Goal: Task Accomplishment & Management: Use online tool/utility

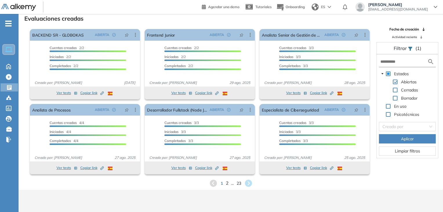
click at [227, 182] on span "2" at bounding box center [227, 183] width 3 height 7
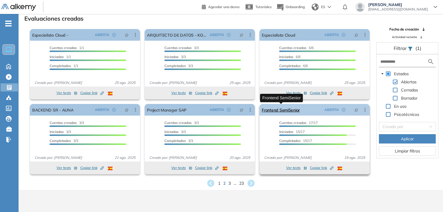
click at [283, 112] on link "Frontend SemiSenior" at bounding box center [281, 110] width 38 height 12
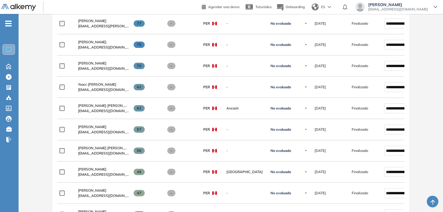
scroll to position [203, 0]
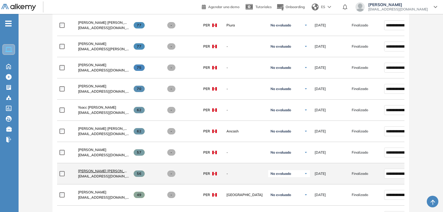
click at [104, 173] on span "[PERSON_NAME] [PERSON_NAME]" at bounding box center [107, 171] width 58 height 4
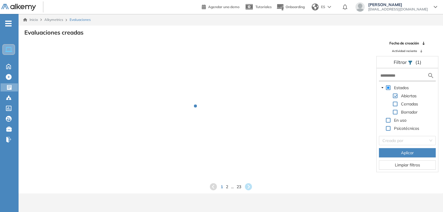
scroll to position [14, 0]
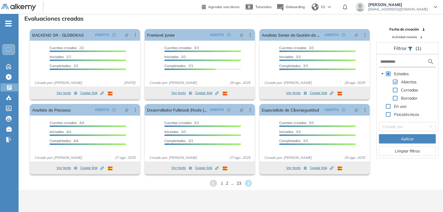
click at [229, 183] on div "1 2 ... 23" at bounding box center [230, 183] width 415 height 9
click at [226, 183] on span "2" at bounding box center [227, 183] width 3 height 7
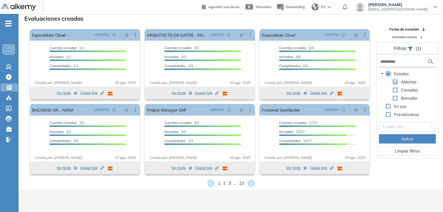
click at [230, 182] on span "3" at bounding box center [229, 183] width 3 height 7
click at [234, 184] on span "4" at bounding box center [233, 183] width 3 height 7
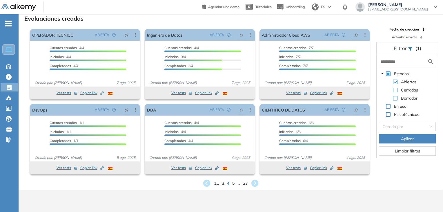
click at [224, 182] on div "1 ... 3 4 5 ... 23" at bounding box center [230, 183] width 415 height 9
click at [222, 184] on span "3" at bounding box center [223, 183] width 3 height 7
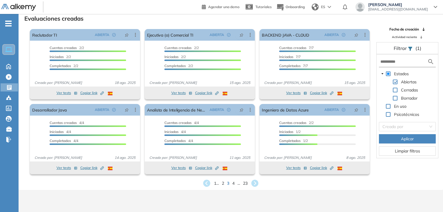
click at [221, 183] on div "1 ... 2 3 4 ... 23" at bounding box center [230, 183] width 415 height 9
click at [223, 183] on span "2" at bounding box center [223, 183] width 3 height 7
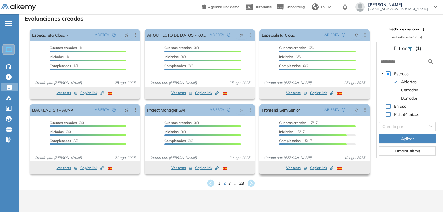
click at [323, 167] on span "Copiar link Created by potrace 1.16, written by [PERSON_NAME] [DATE]-[DATE]" at bounding box center [321, 167] width 23 height 5
